Goal: Information Seeking & Learning: Learn about a topic

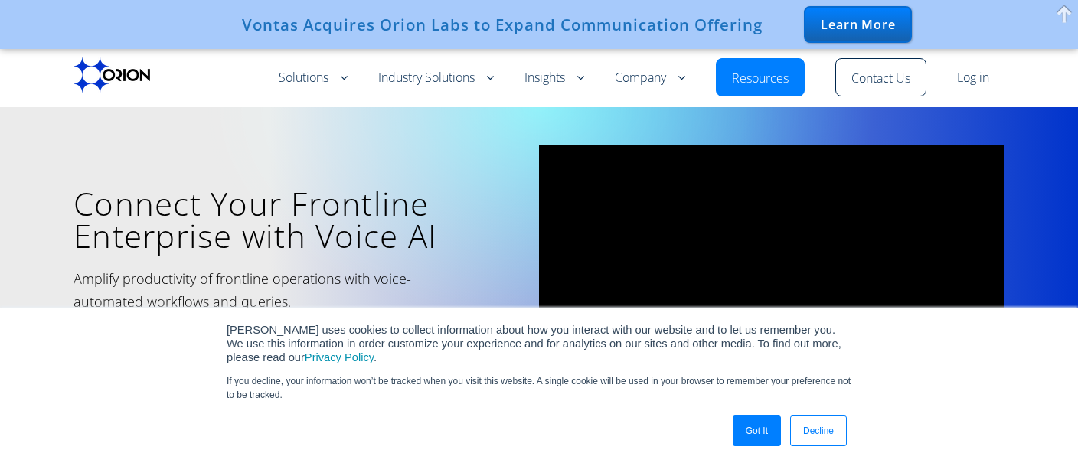
click at [761, 430] on link "Got It" at bounding box center [757, 431] width 48 height 31
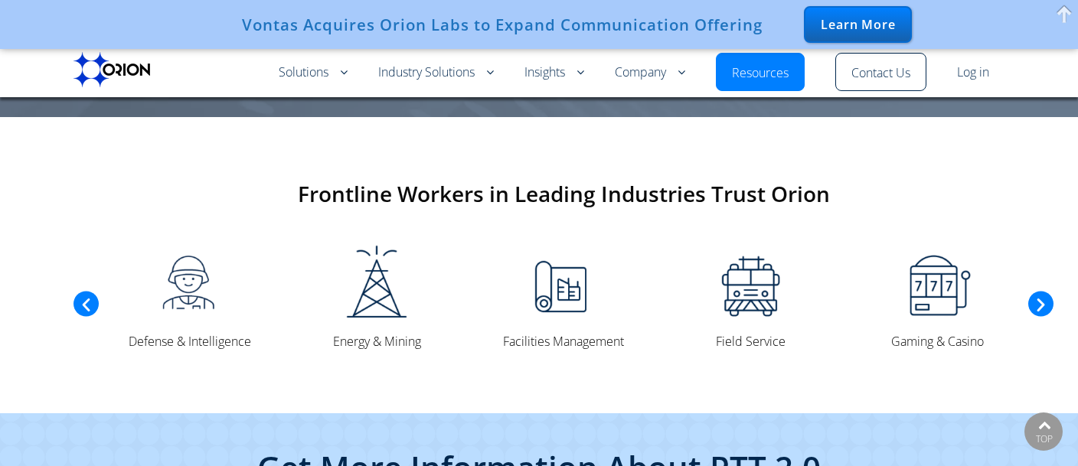
scroll to position [3477, 0]
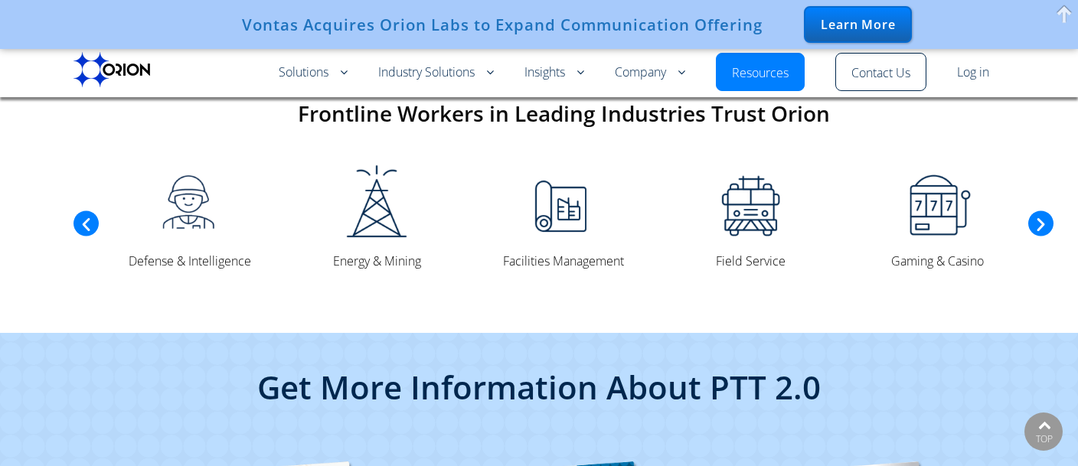
click at [1041, 215] on icon "Next slide" at bounding box center [1041, 224] width 18 height 18
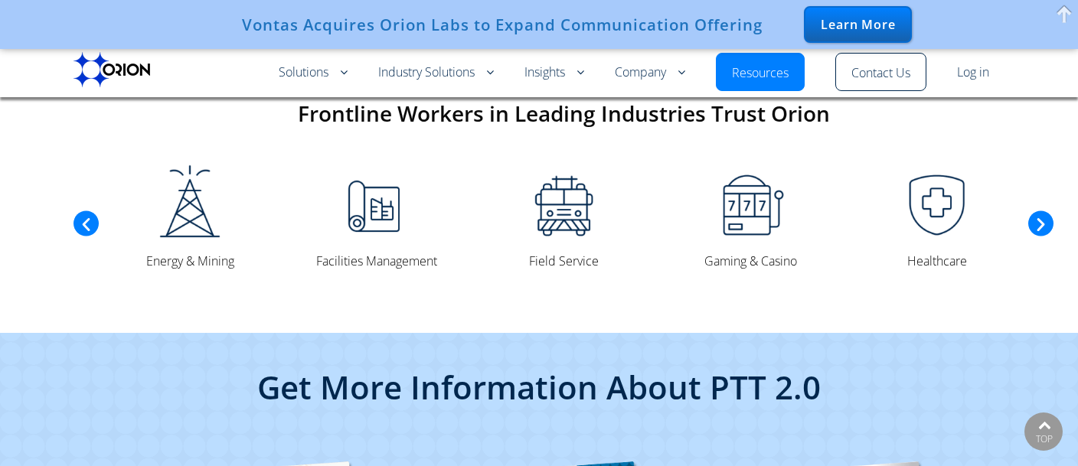
click at [1041, 215] on icon "Next slide" at bounding box center [1041, 224] width 18 height 18
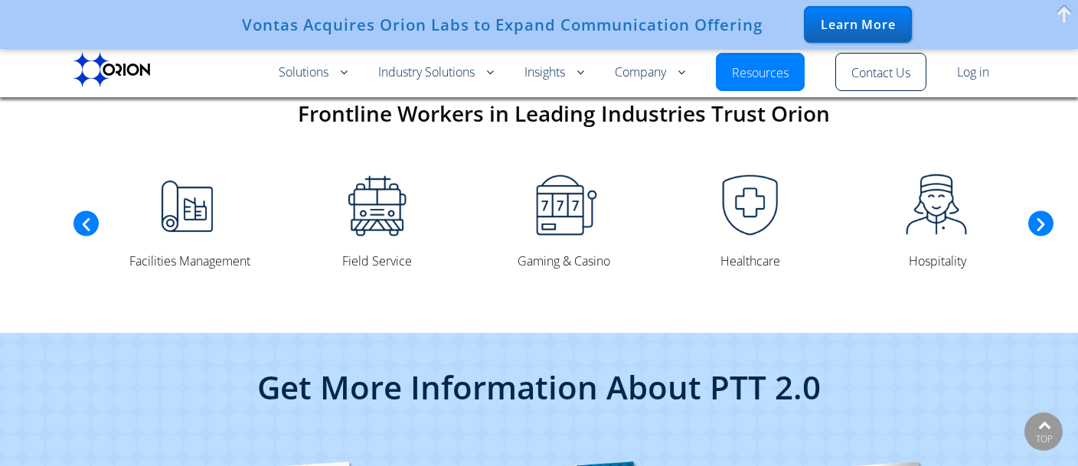
click at [1041, 215] on icon "Next slide" at bounding box center [1041, 224] width 18 height 18
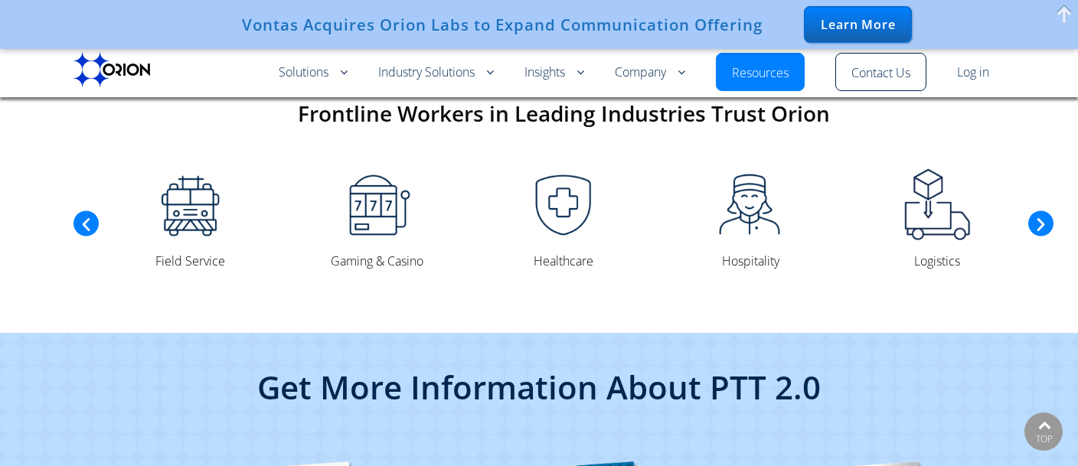
click at [1041, 215] on icon "Next slide" at bounding box center [1041, 224] width 18 height 18
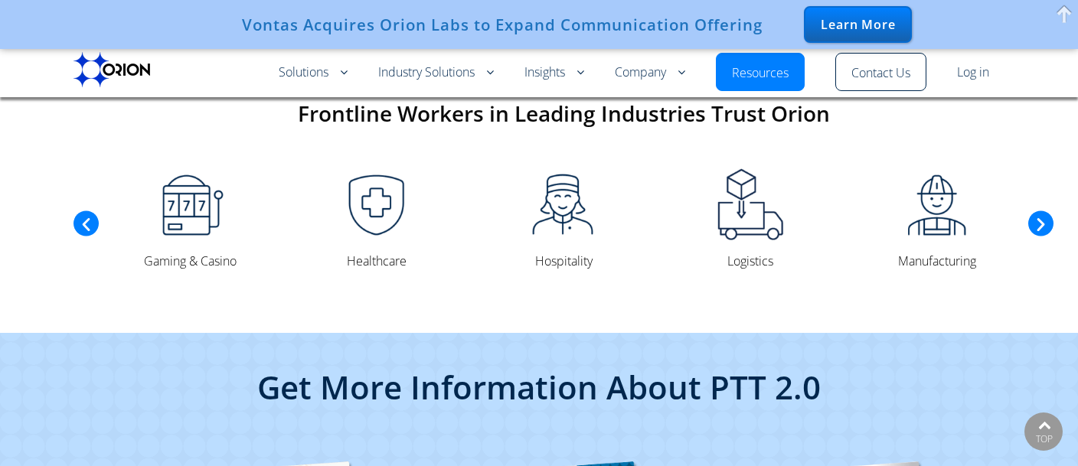
click at [1041, 215] on icon "Next slide" at bounding box center [1041, 224] width 18 height 18
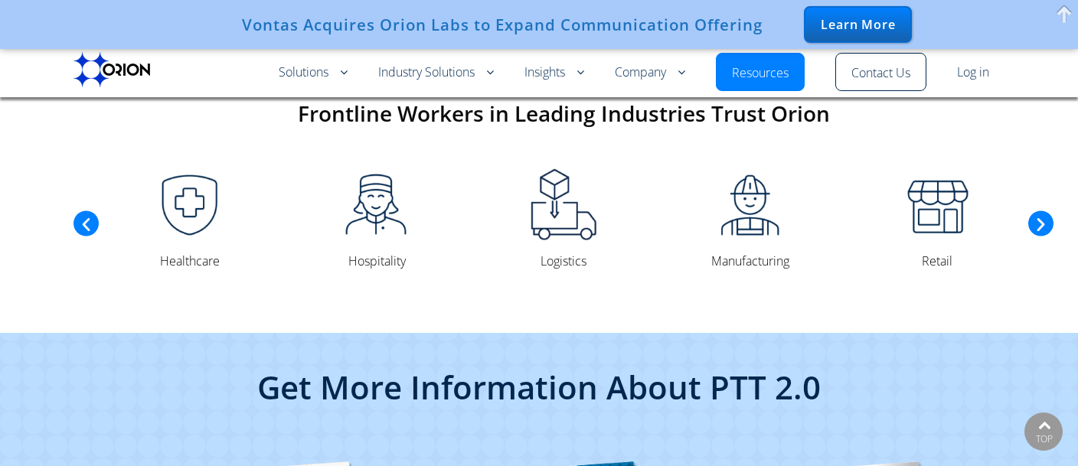
click at [1041, 215] on icon "Next slide" at bounding box center [1041, 224] width 18 height 18
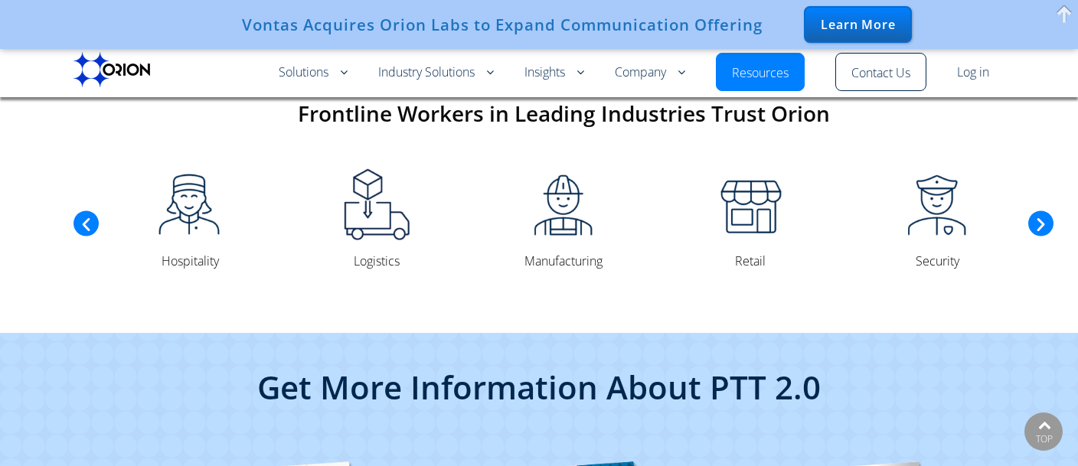
click at [1041, 215] on icon "Next slide" at bounding box center [1041, 224] width 18 height 18
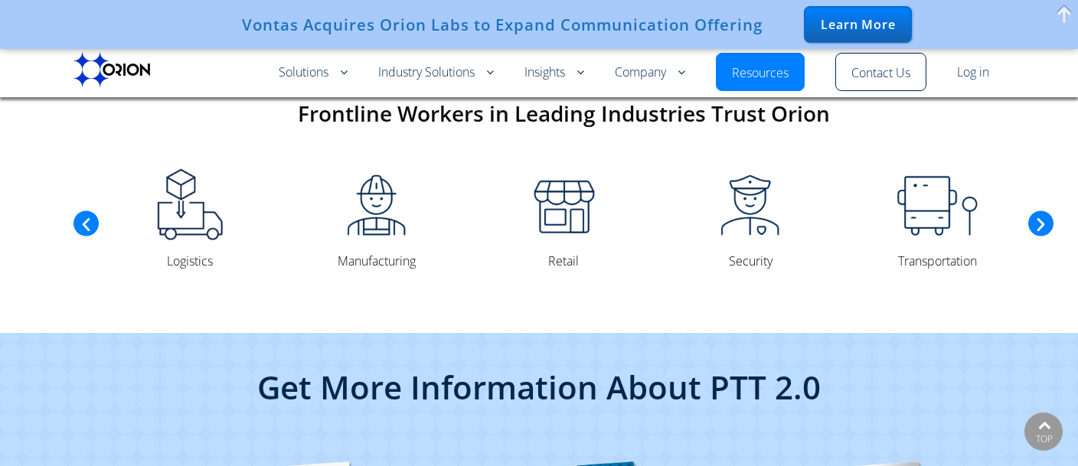
click at [1041, 215] on icon "Next slide" at bounding box center [1041, 224] width 18 height 18
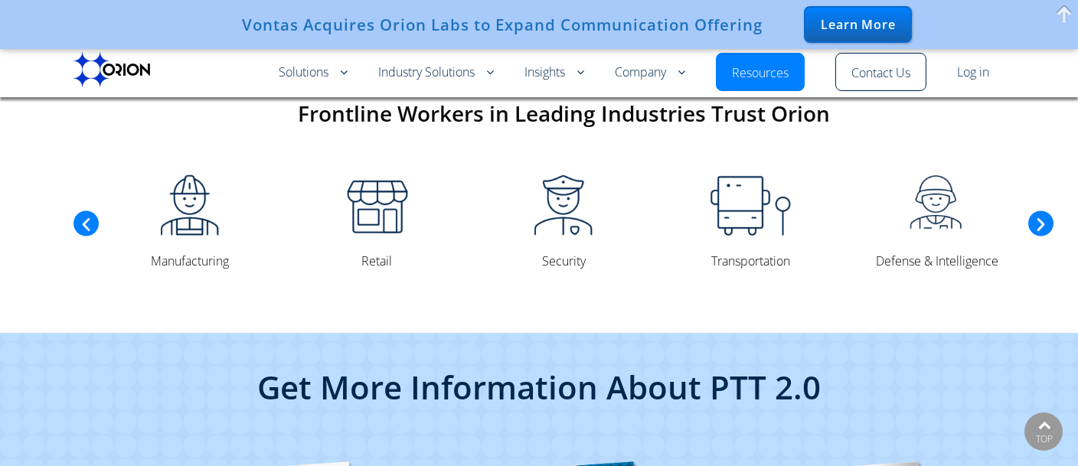
click at [1041, 215] on icon "Next slide" at bounding box center [1041, 224] width 18 height 18
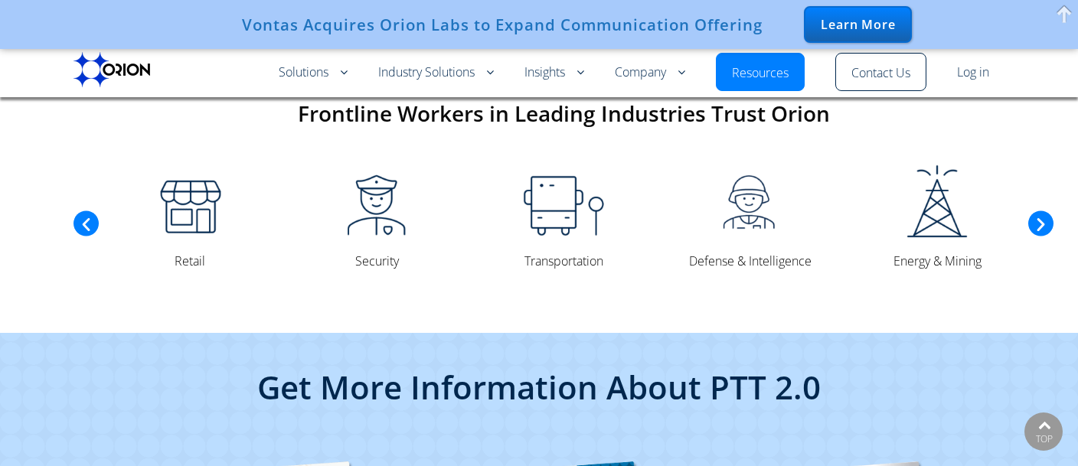
click at [1041, 215] on icon "Next slide" at bounding box center [1041, 224] width 18 height 18
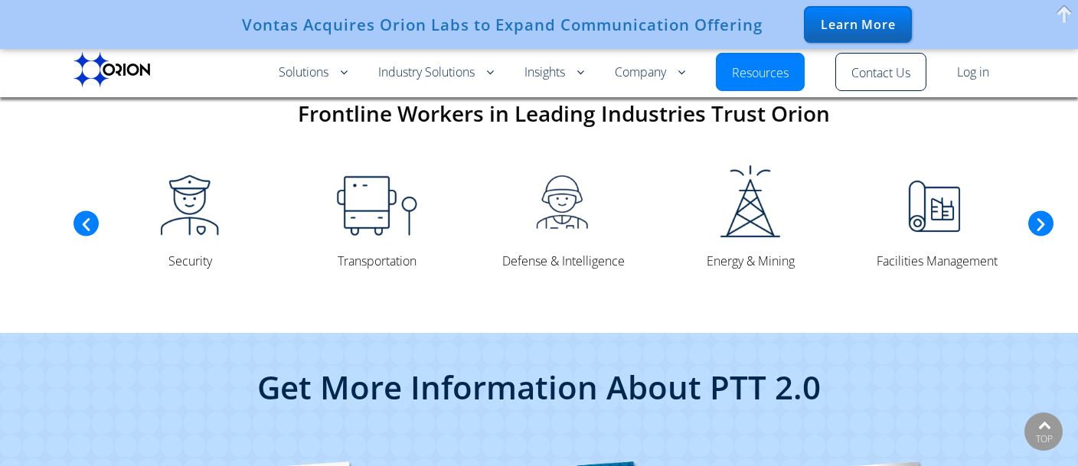
click at [1041, 215] on icon "Next slide" at bounding box center [1041, 224] width 18 height 18
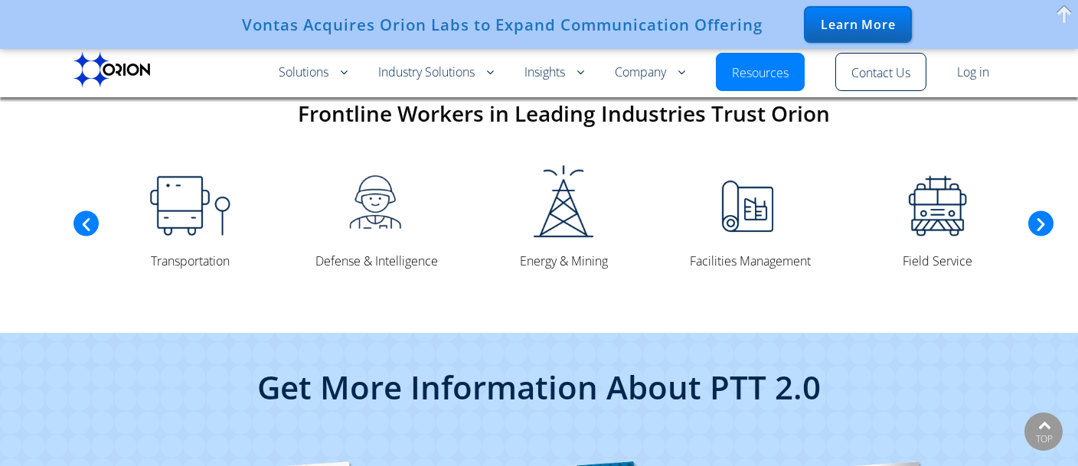
click at [1041, 215] on icon "Next slide" at bounding box center [1041, 224] width 18 height 18
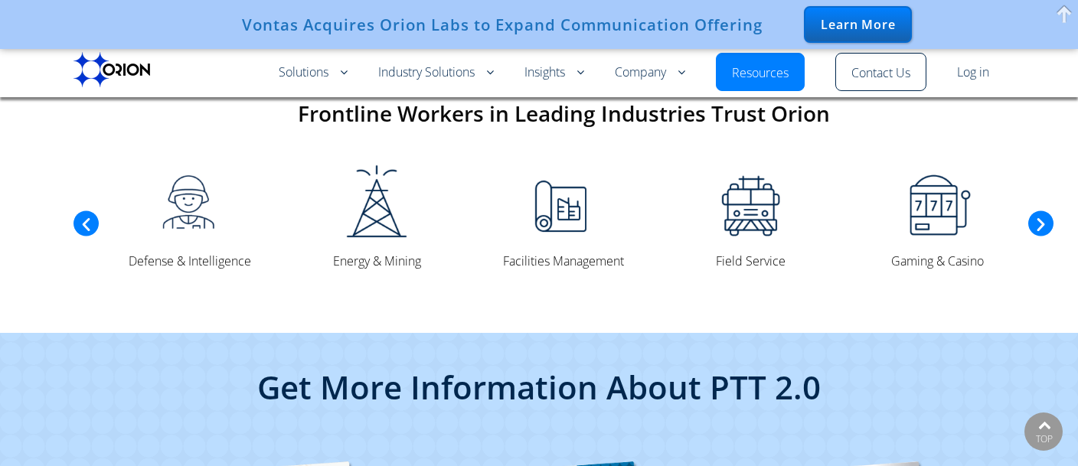
click at [1041, 215] on icon "Next slide" at bounding box center [1041, 224] width 18 height 18
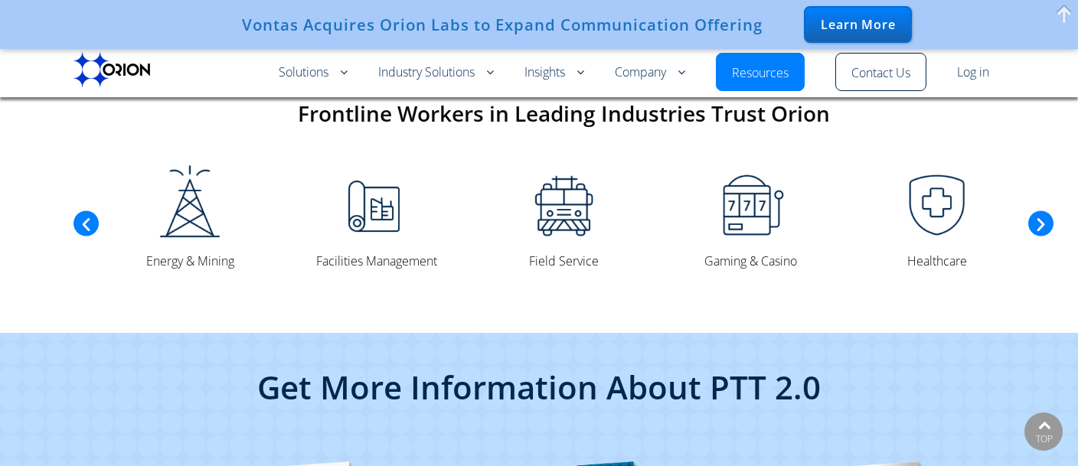
click at [1041, 215] on icon "Next slide" at bounding box center [1041, 224] width 18 height 18
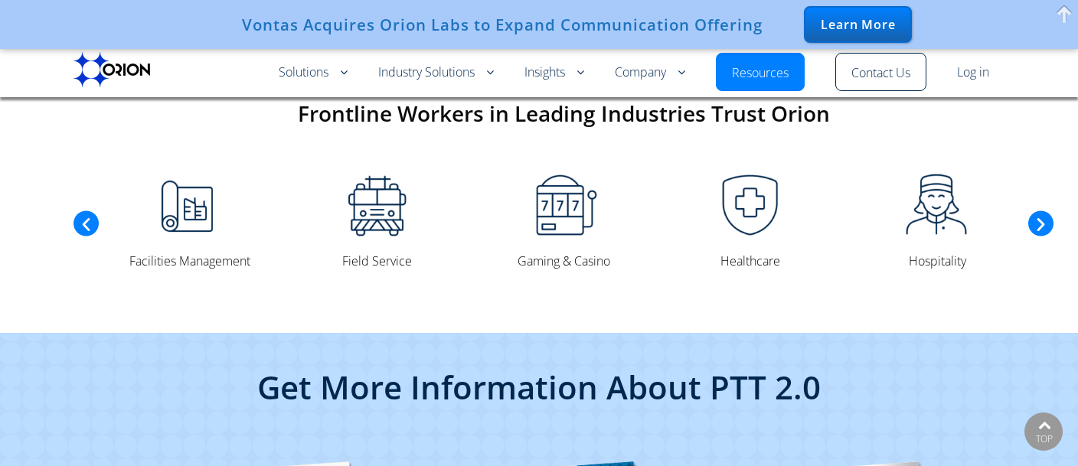
click at [1041, 215] on icon "Next slide" at bounding box center [1041, 224] width 18 height 18
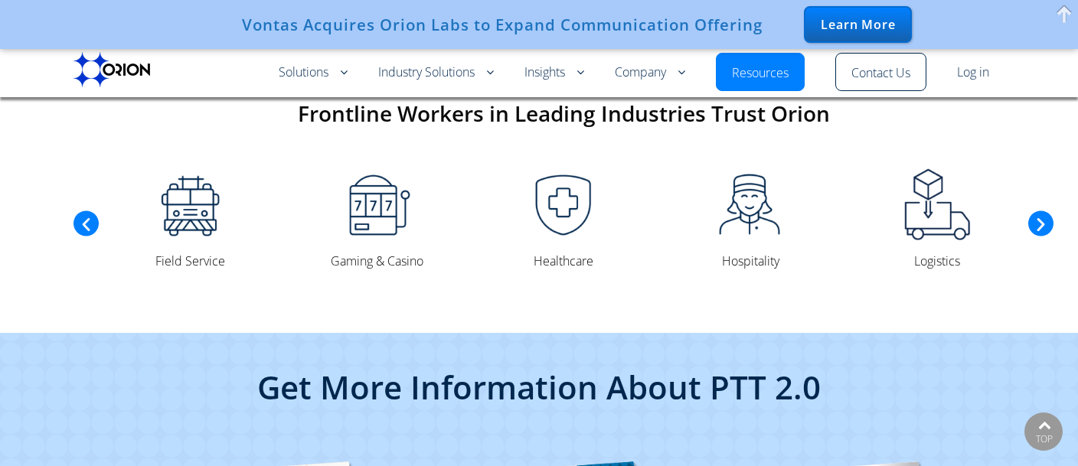
click at [1041, 215] on icon "Next slide" at bounding box center [1041, 224] width 18 height 18
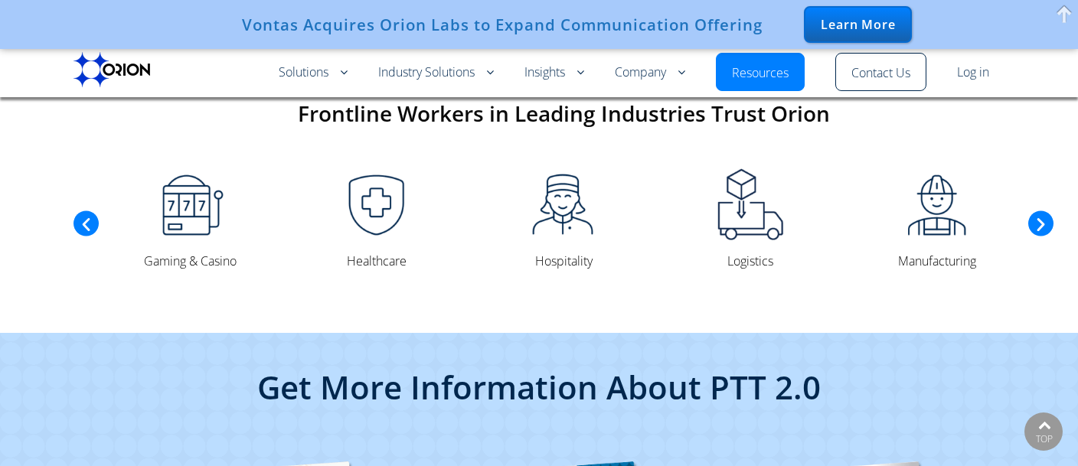
click at [1041, 215] on icon "Next slide" at bounding box center [1041, 224] width 18 height 18
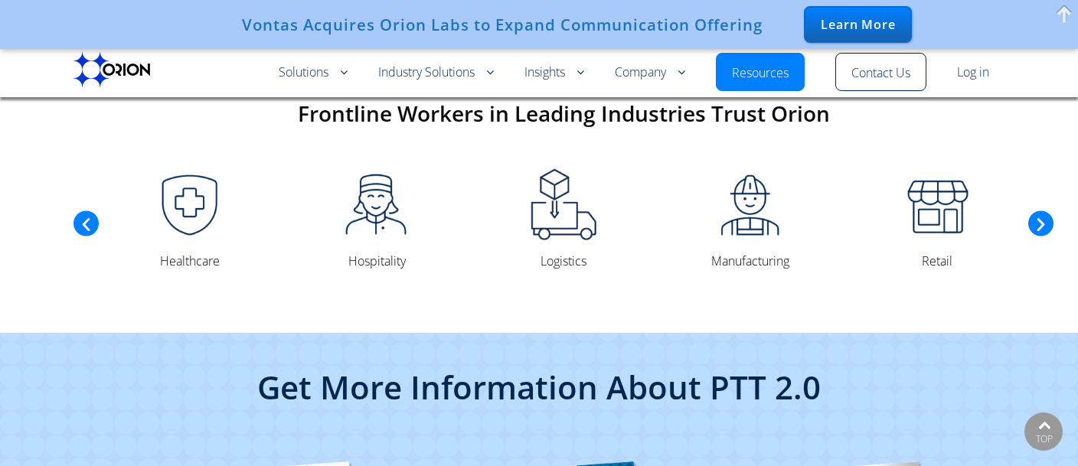
click at [1041, 215] on icon "Next slide" at bounding box center [1041, 224] width 18 height 18
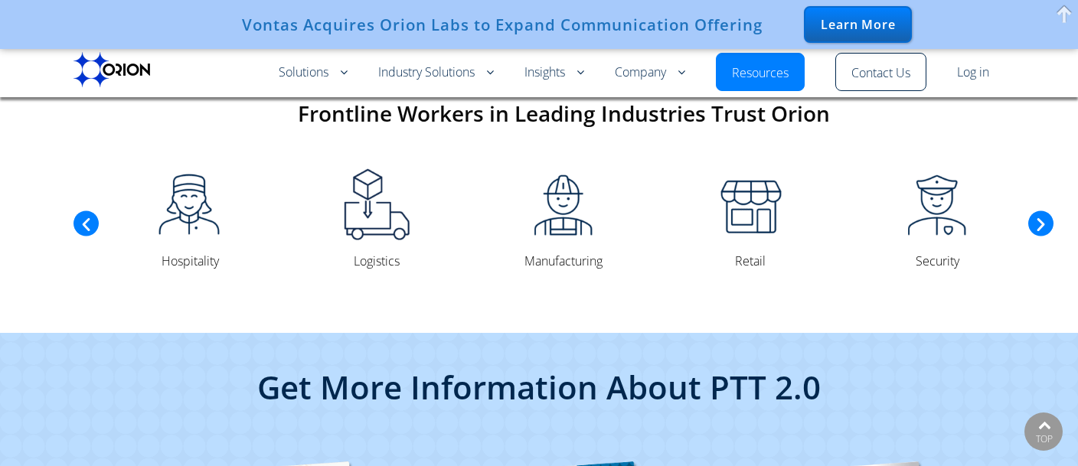
click at [1041, 215] on icon "Next slide" at bounding box center [1041, 224] width 18 height 18
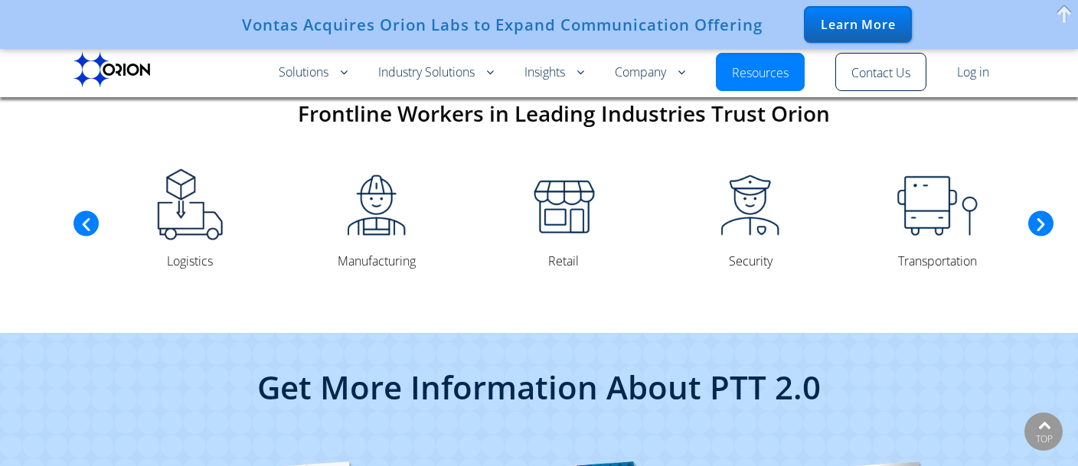
click at [1041, 215] on icon "Next slide" at bounding box center [1041, 224] width 18 height 18
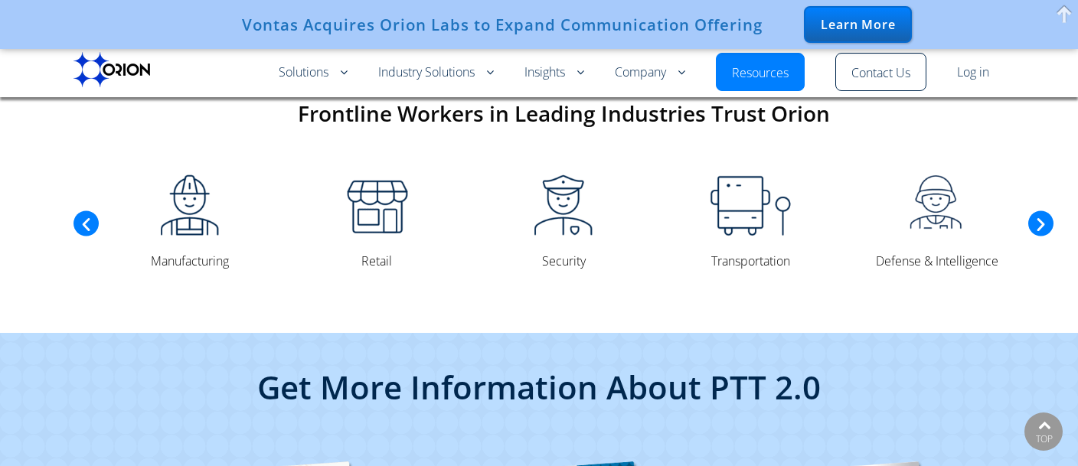
click at [1041, 215] on icon "Next slide" at bounding box center [1041, 224] width 18 height 18
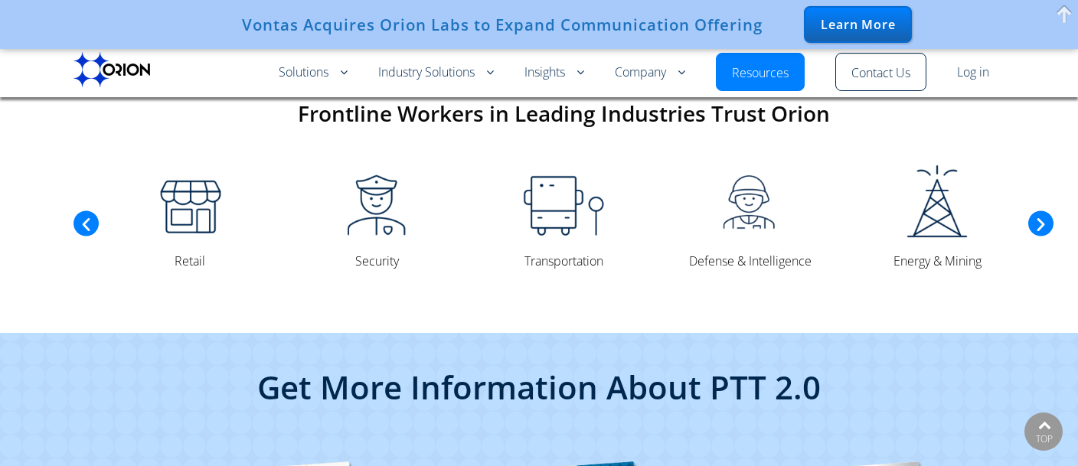
click at [1041, 215] on icon "Next slide" at bounding box center [1041, 224] width 18 height 18
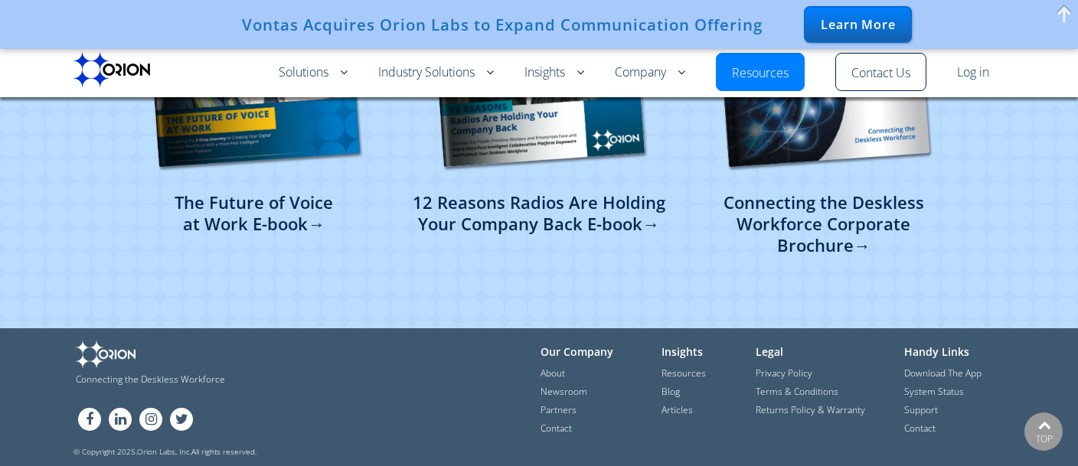
scroll to position [3778, 0]
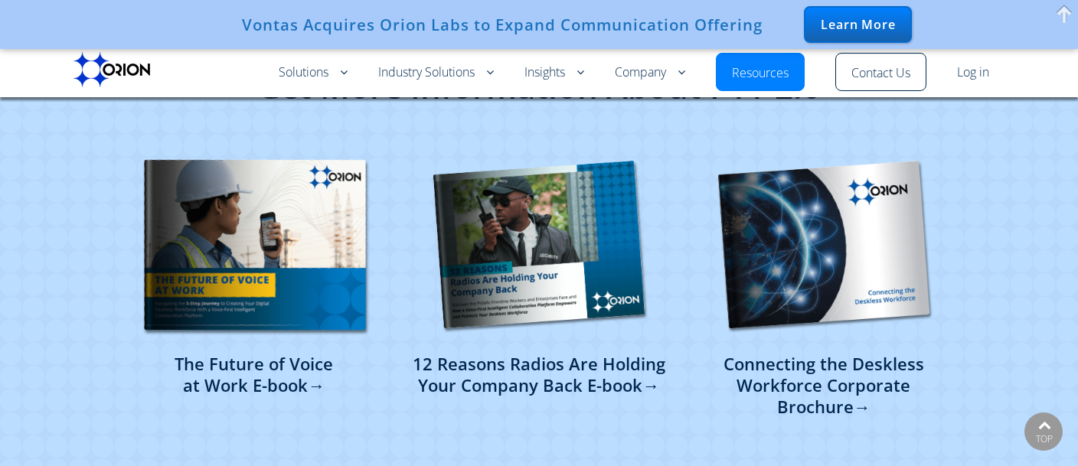
click at [270, 227] on img at bounding box center [255, 244] width 264 height 221
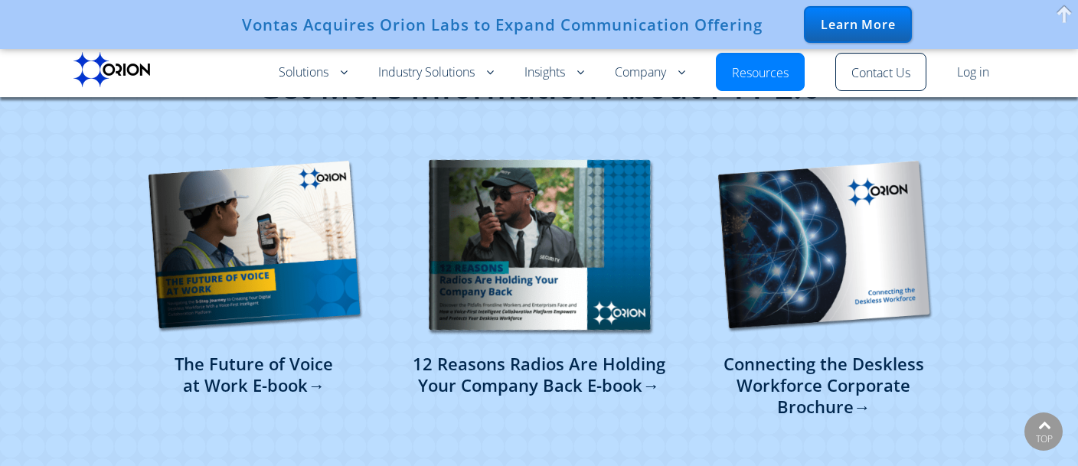
click at [542, 229] on img at bounding box center [539, 244] width 264 height 221
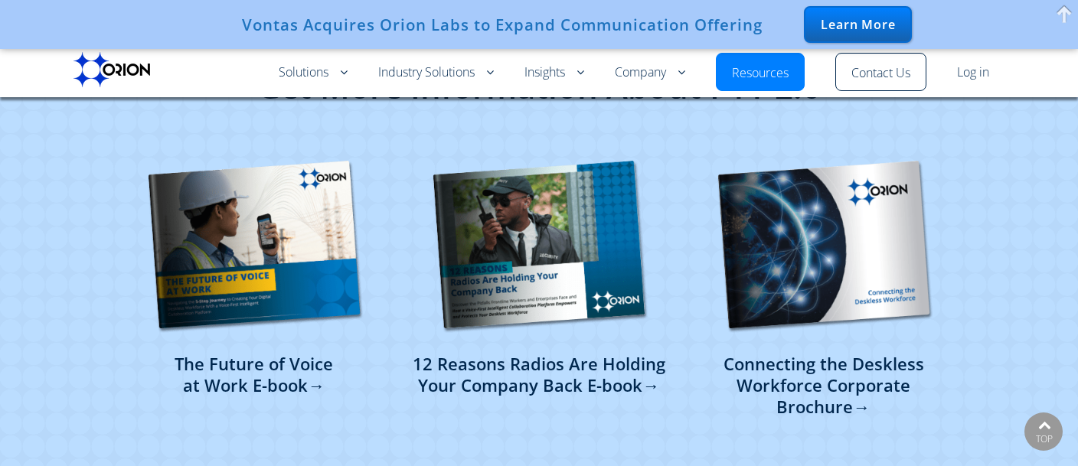
click at [809, 371] on link "Connecting the Deskless Workforce Corporate Brochure →" at bounding box center [823, 384] width 201 height 67
click at [241, 373] on link "The Future of Voice at Work E-book →" at bounding box center [254, 374] width 159 height 46
click at [499, 367] on link "12 Reasons Radios Are Holding Your Company Back E-book →" at bounding box center [538, 374] width 253 height 46
click at [825, 384] on link "Connecting the Deskless Workforce Corporate Brochure →" at bounding box center [823, 384] width 201 height 67
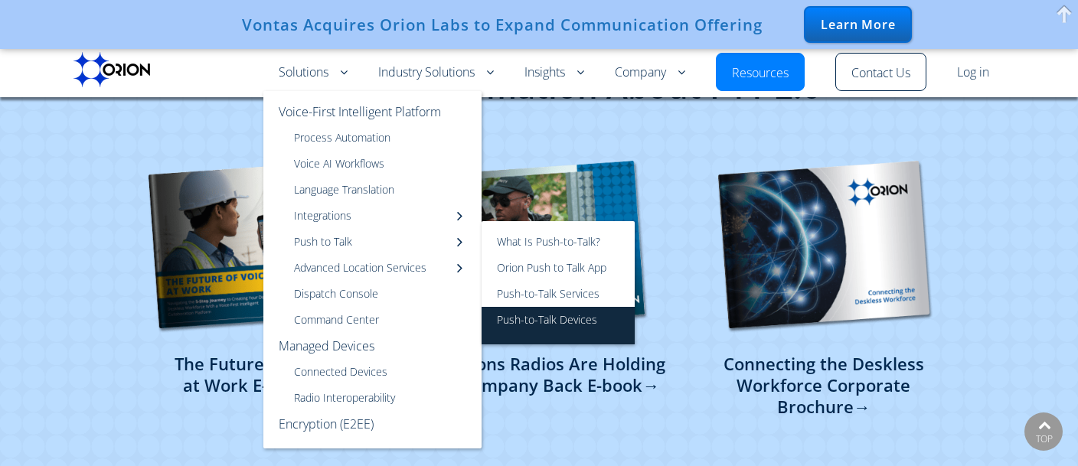
click at [520, 318] on link "Push-to-Talk Devices" at bounding box center [558, 326] width 153 height 38
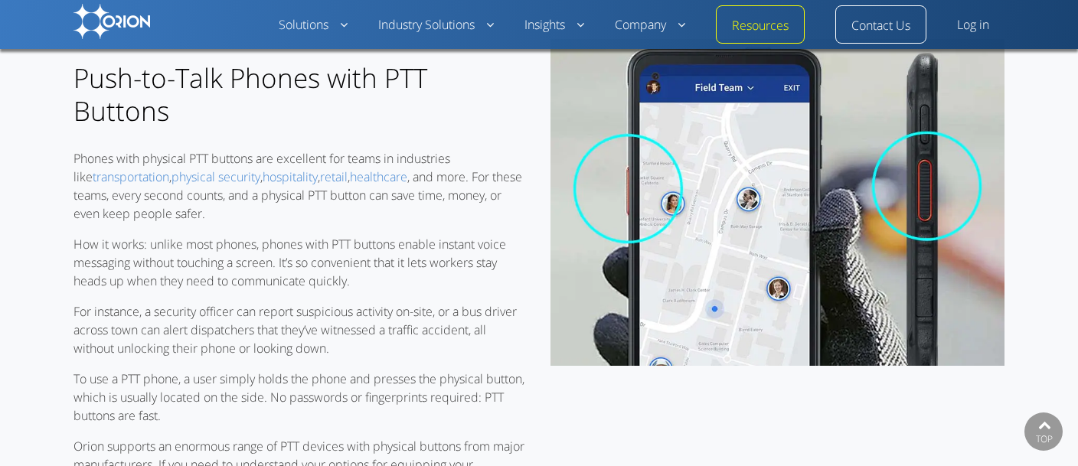
scroll to position [811, 0]
